Goal: Task Accomplishment & Management: Use online tool/utility

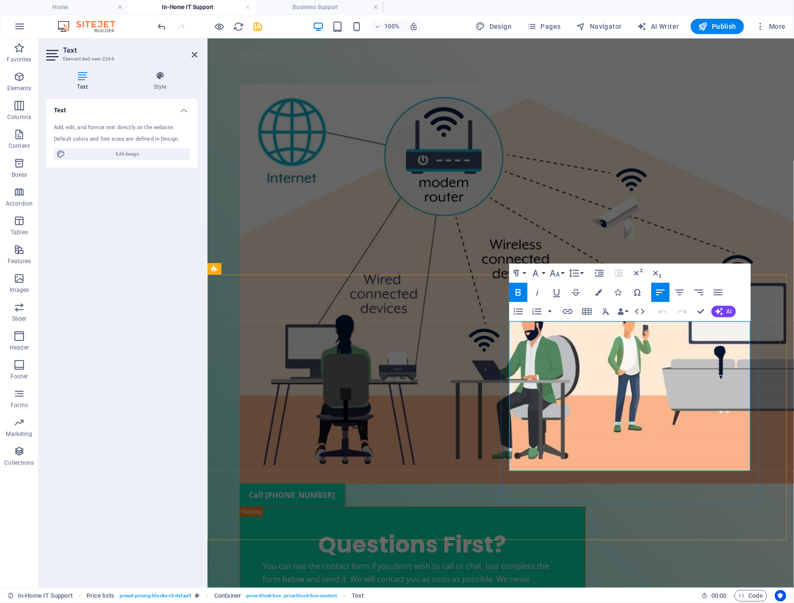
drag, startPoint x: 547, startPoint y: 343, endPoint x: 510, endPoint y: 344, distance: 37.5
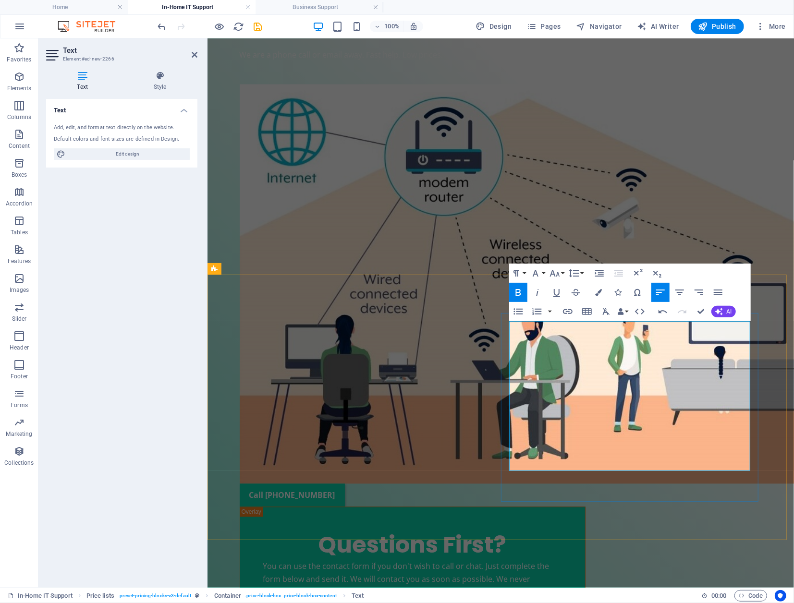
drag, startPoint x: 550, startPoint y: 344, endPoint x: 516, endPoint y: 345, distance: 33.6
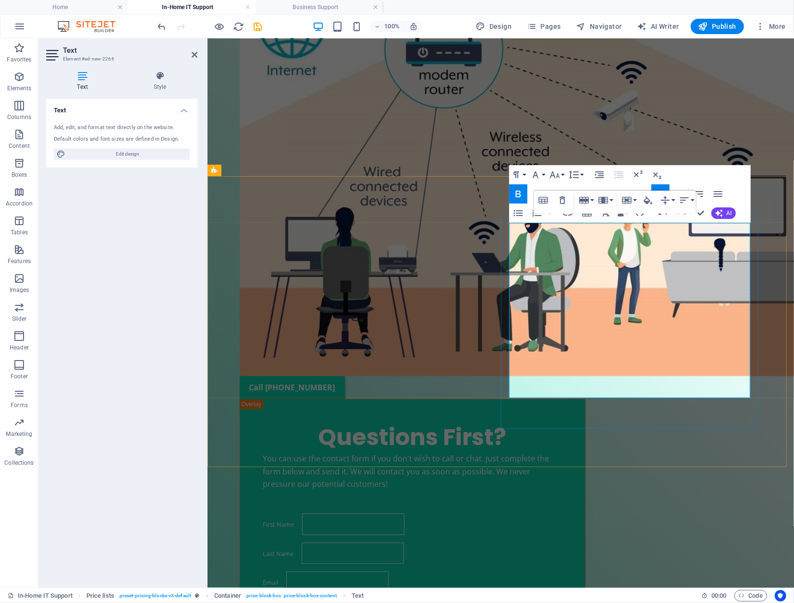
scroll to position [1203, 0]
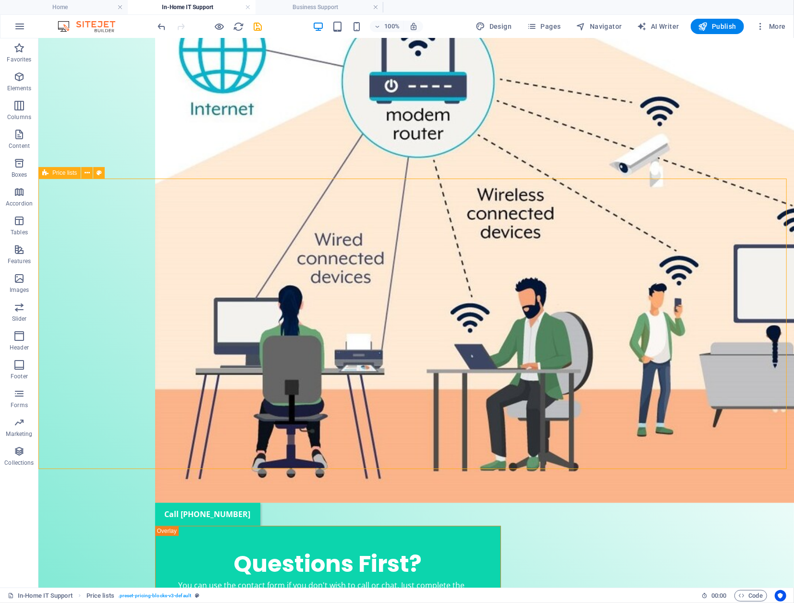
drag, startPoint x: 416, startPoint y: 448, endPoint x: 584, endPoint y: 463, distance: 168.2
click at [259, 24] on icon "save" at bounding box center [258, 26] width 11 height 11
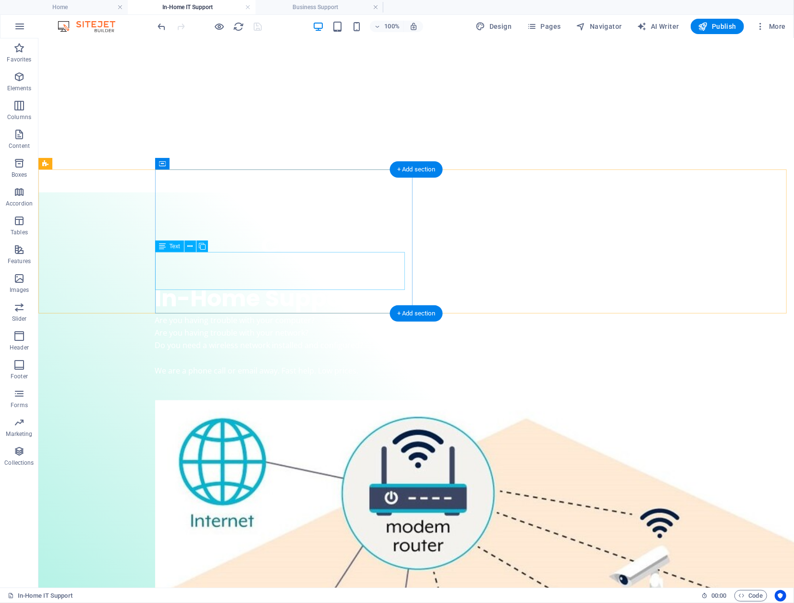
scroll to position [771, 0]
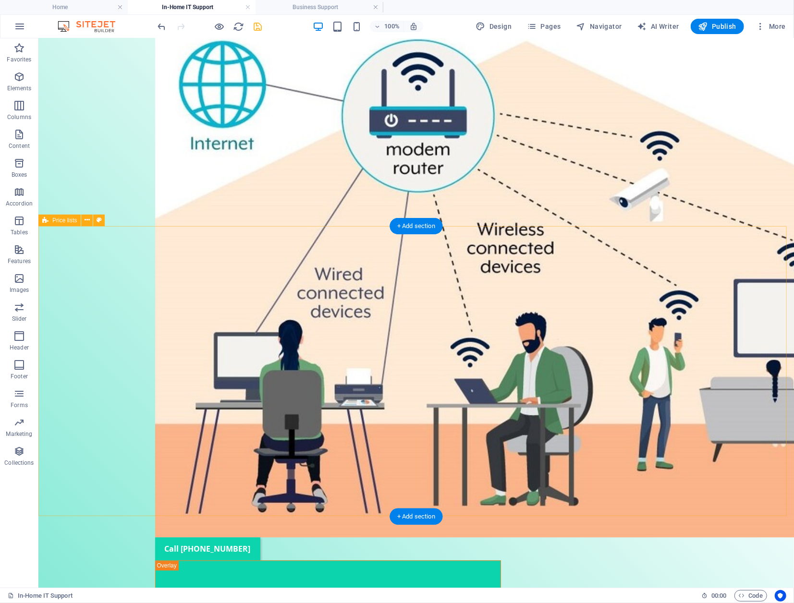
scroll to position [1155, 0]
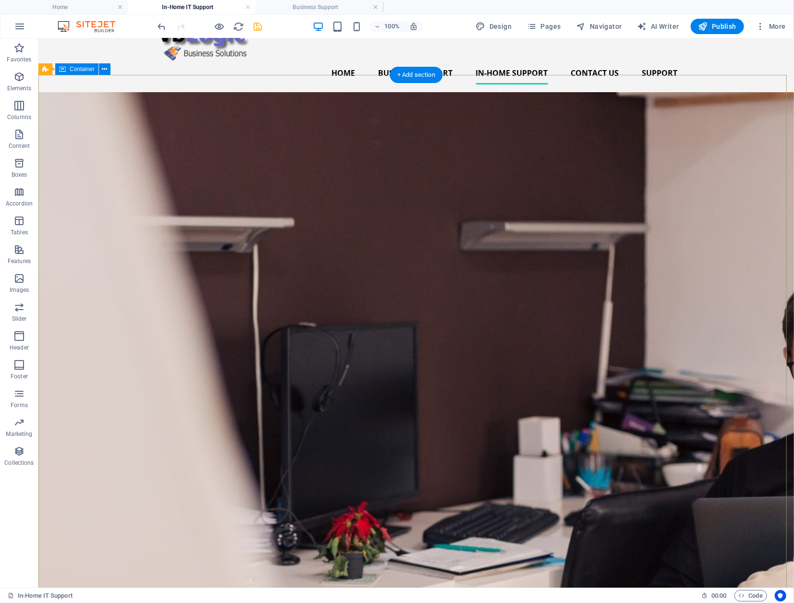
scroll to position [0, 0]
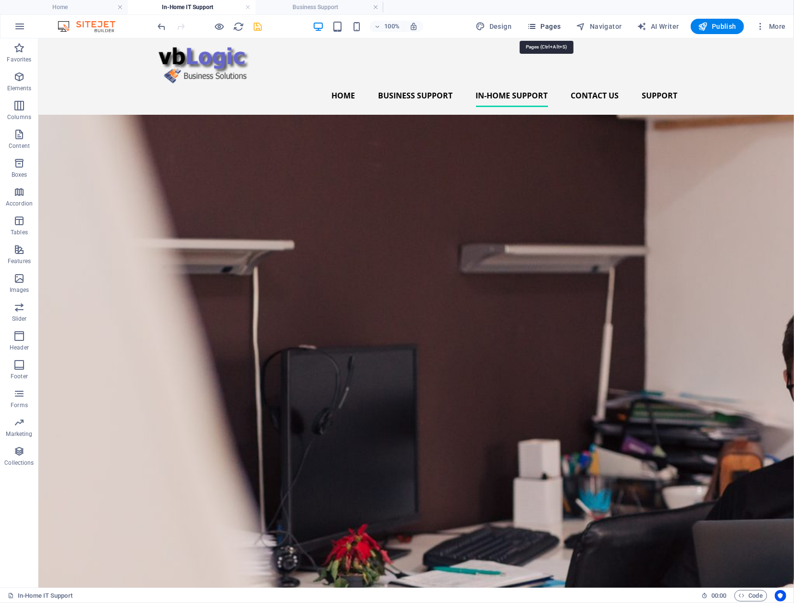
click at [550, 25] on span "Pages" at bounding box center [544, 27] width 34 height 10
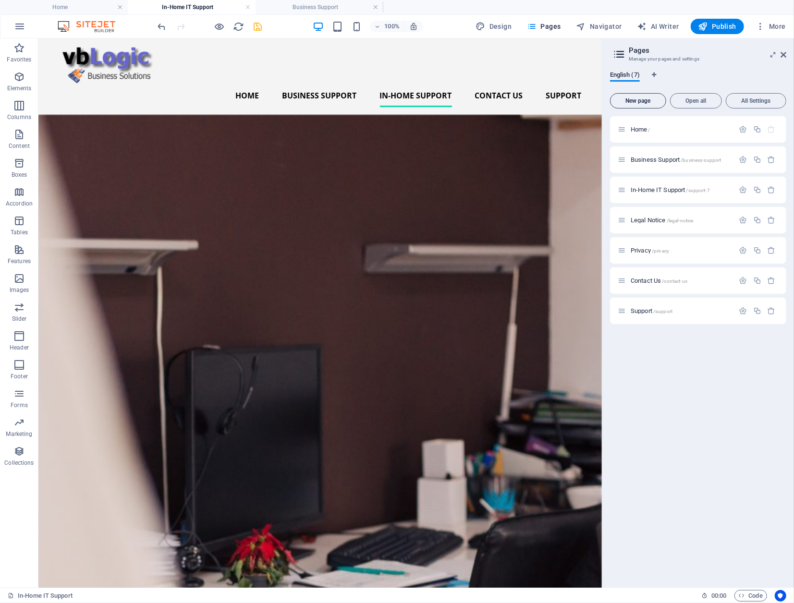
click at [637, 99] on span "New page" at bounding box center [638, 101] width 48 height 6
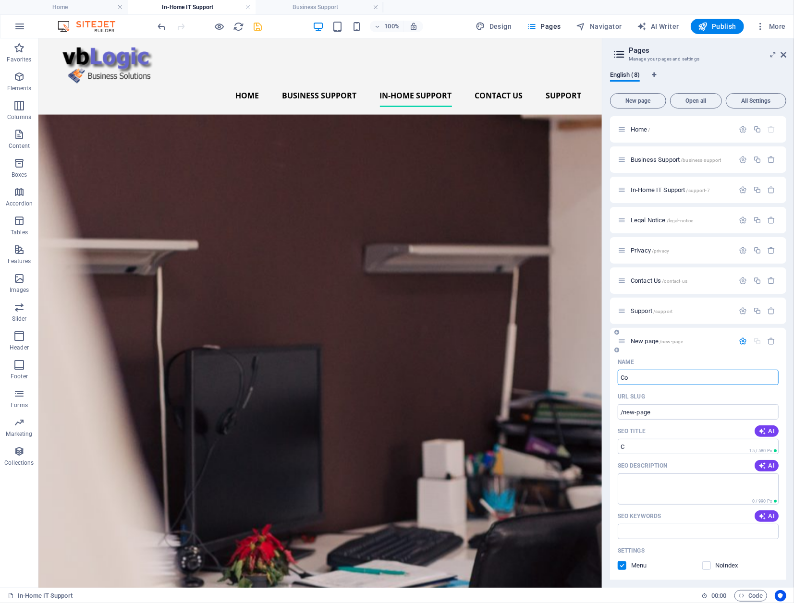
type input "Com"
type input "/c"
type input "Comp"
type input "/com"
type input "Computers"
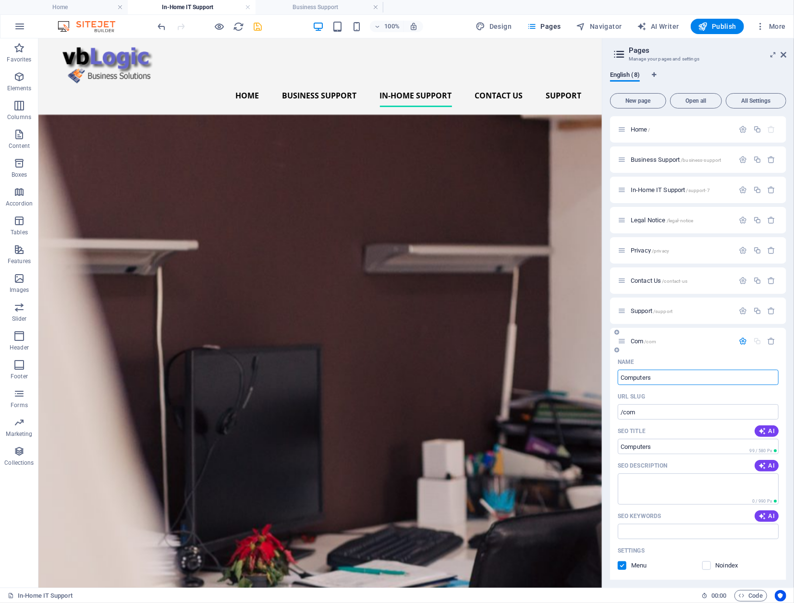
type input "/computers"
type input "Computers - I"
type input "/computers-i"
type input "Computers - I7"
type input "/computers-i7"
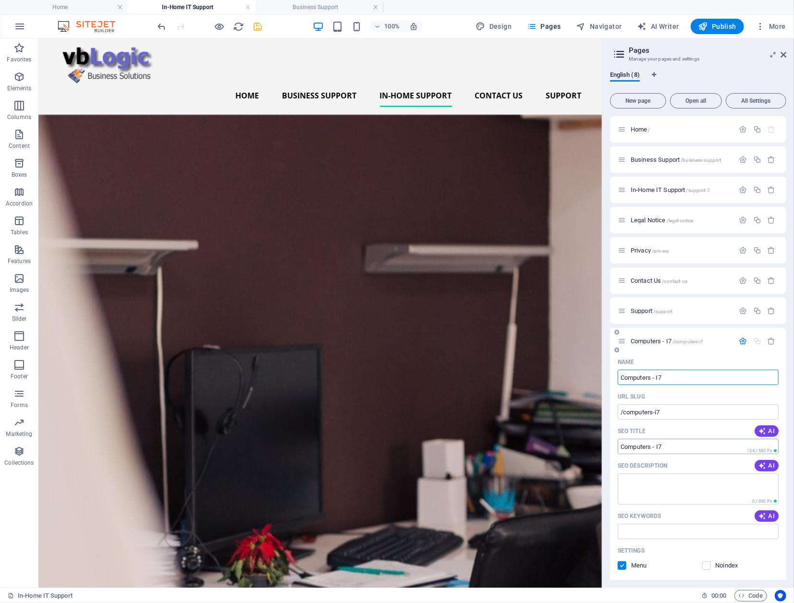
type input "Computers - I7"
click at [692, 447] on input "SEO Title" at bounding box center [697, 446] width 161 height 15
click at [704, 483] on textarea "SEO Description" at bounding box center [697, 488] width 161 height 31
